Goal: Navigation & Orientation: Find specific page/section

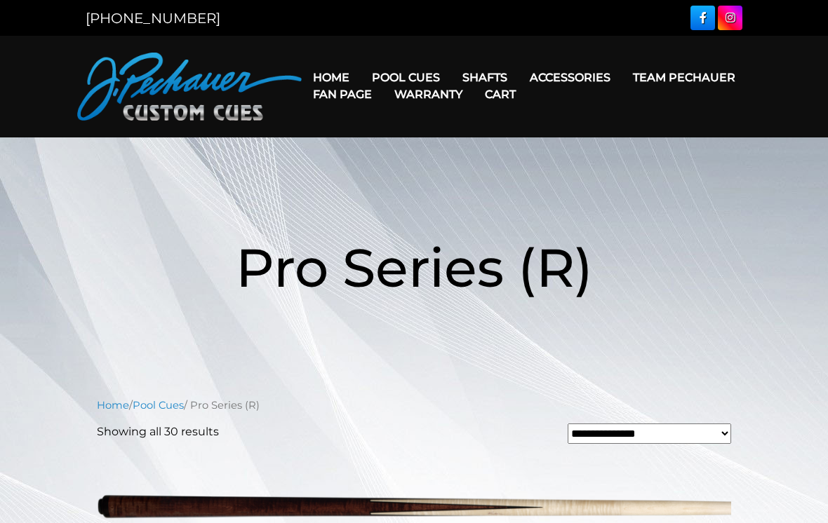
scroll to position [1111, 0]
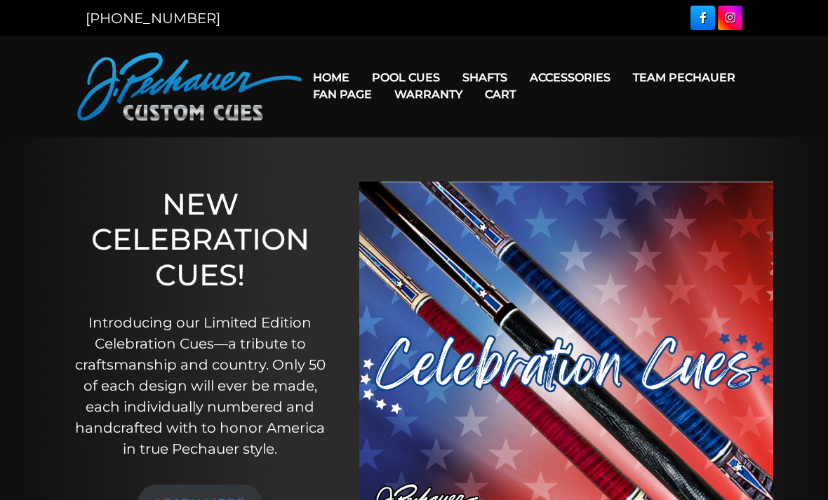
click at [396, 125] on link "JP Series (T) – NEW" at bounding box center [448, 117] width 173 height 20
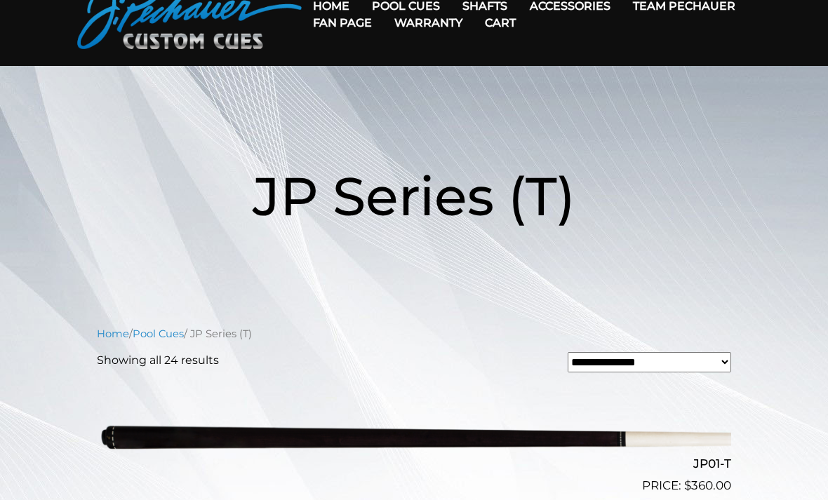
scroll to position [53, 0]
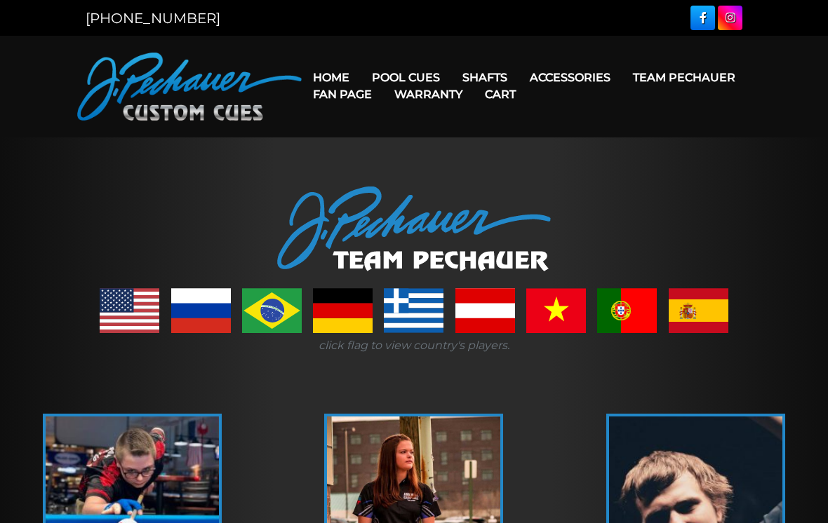
click at [391, 147] on link "Pro Series (R) – NEW" at bounding box center [448, 138] width 173 height 20
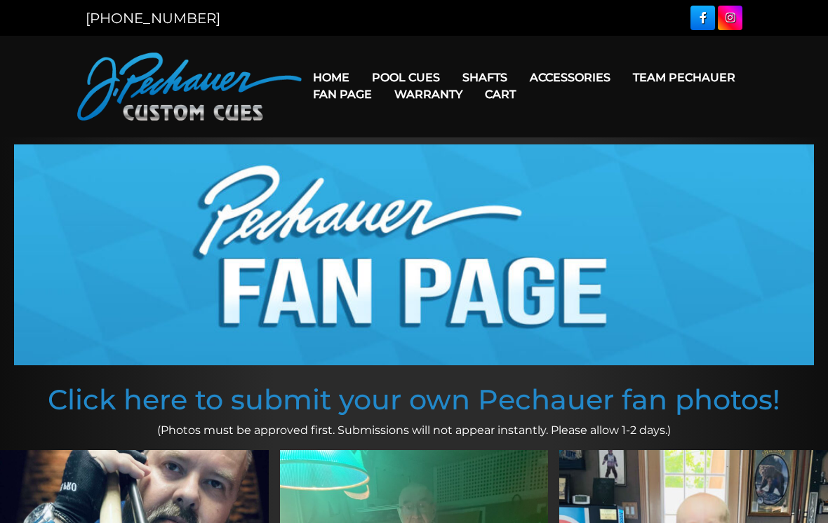
click at [398, 147] on link "Pro Series (R) – NEW" at bounding box center [448, 138] width 173 height 20
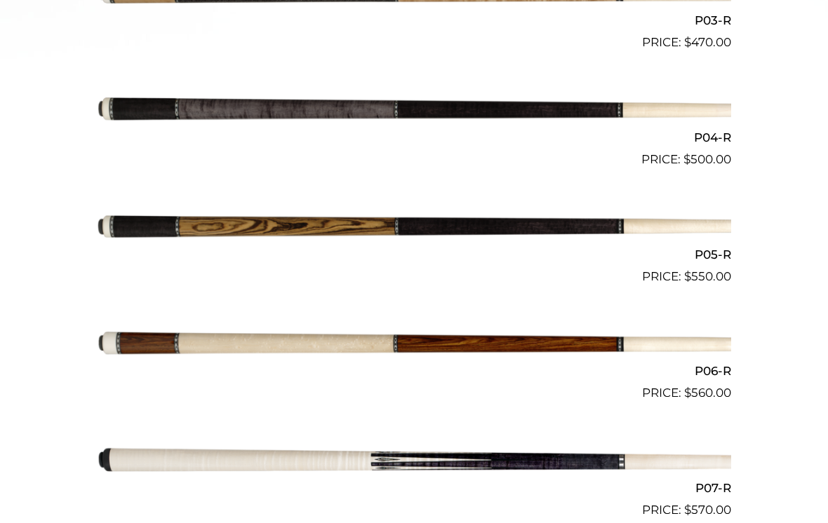
scroll to position [735, 0]
